Goal: Navigation & Orientation: Find specific page/section

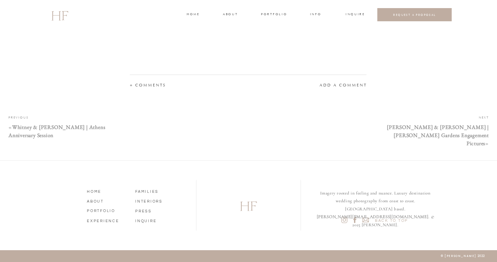
scroll to position [7738, 0]
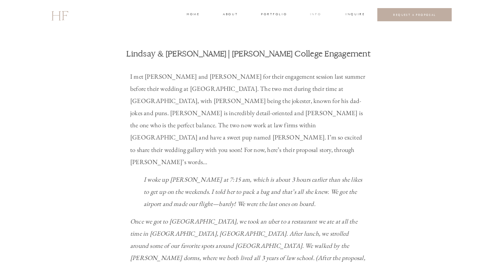
click at [315, 14] on h3 "INFO" at bounding box center [315, 15] width 12 height 6
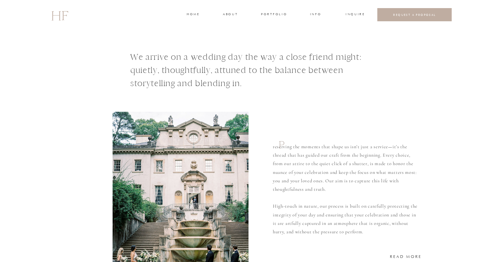
click at [233, 13] on h3 "about" at bounding box center [230, 15] width 14 height 6
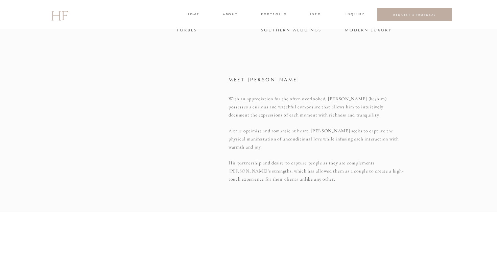
scroll to position [591, 0]
